Goal: Obtain resource: Obtain resource

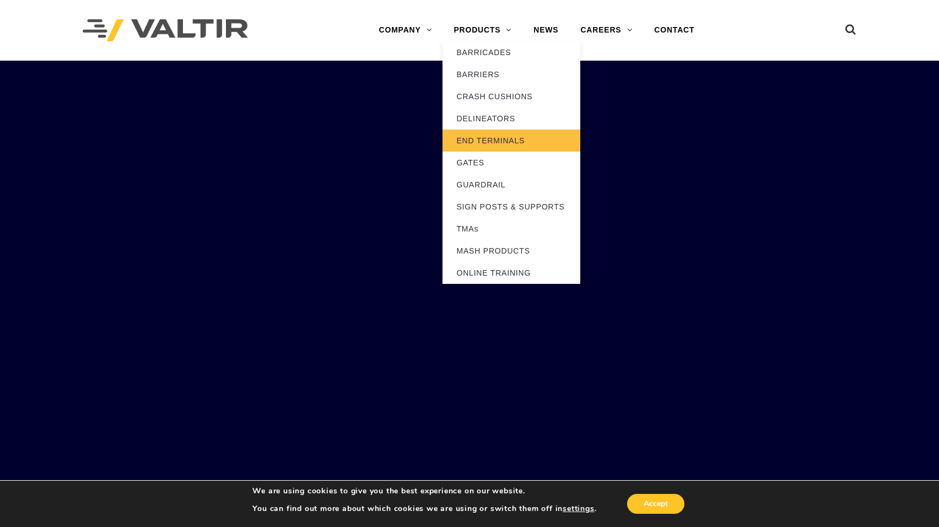
click at [487, 137] on link "END TERMINALS" at bounding box center [512, 141] width 138 height 22
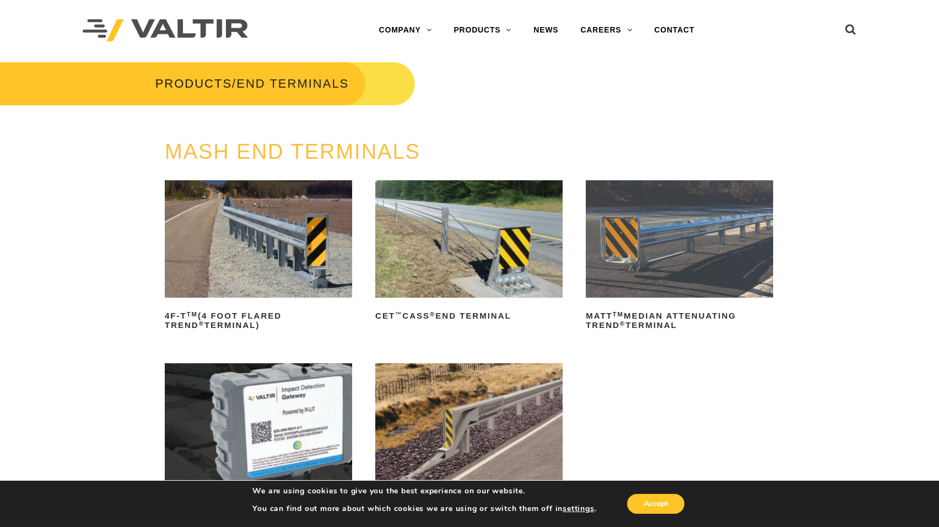
click at [247, 233] on img at bounding box center [258, 238] width 187 height 117
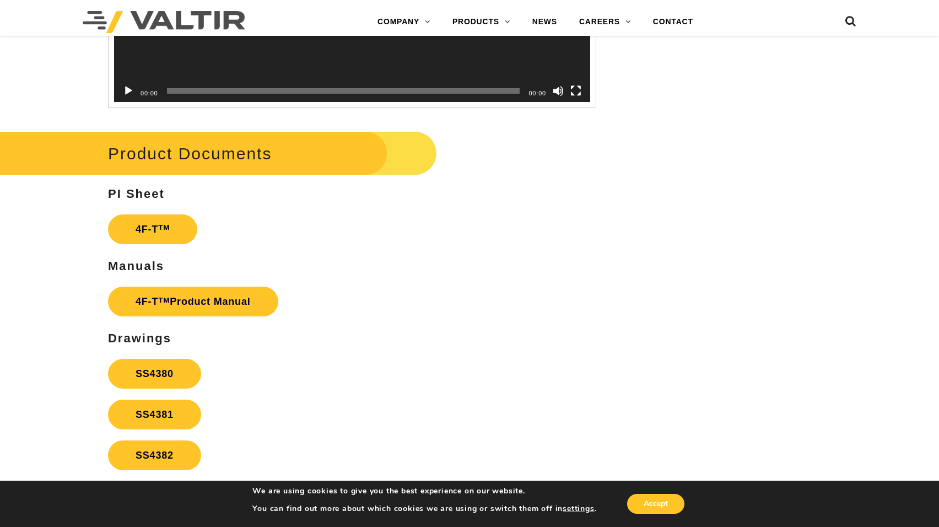
scroll to position [1839, 0]
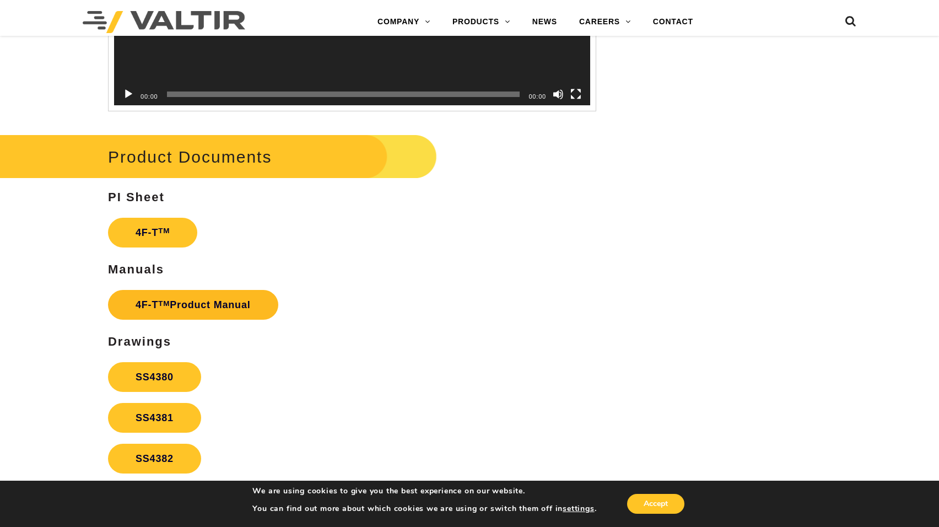
click at [204, 304] on link "4F-T TM Product Manual" at bounding box center [193, 305] width 170 height 30
